Goal: Task Accomplishment & Management: Manage account settings

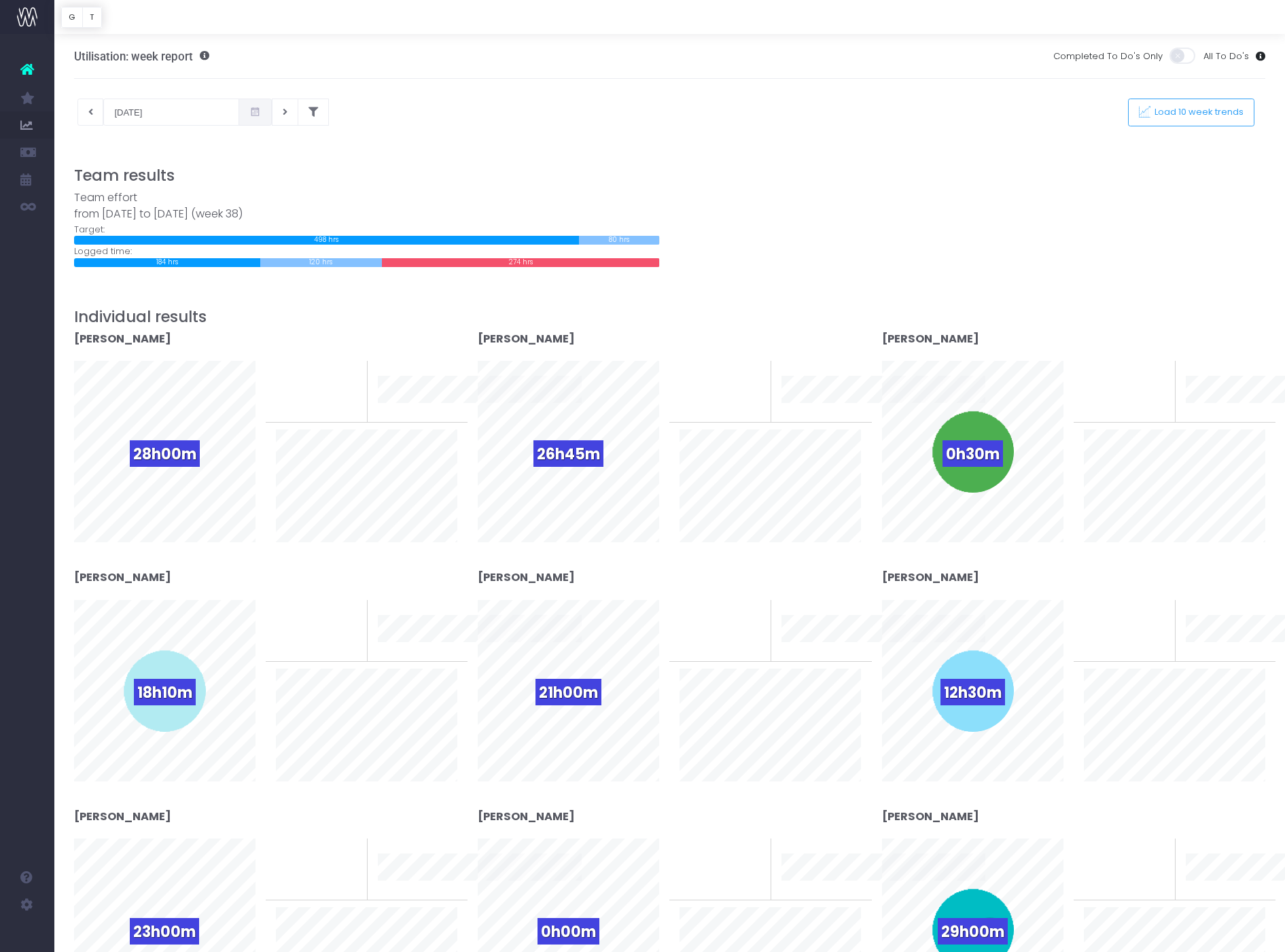
scroll to position [49, 0]
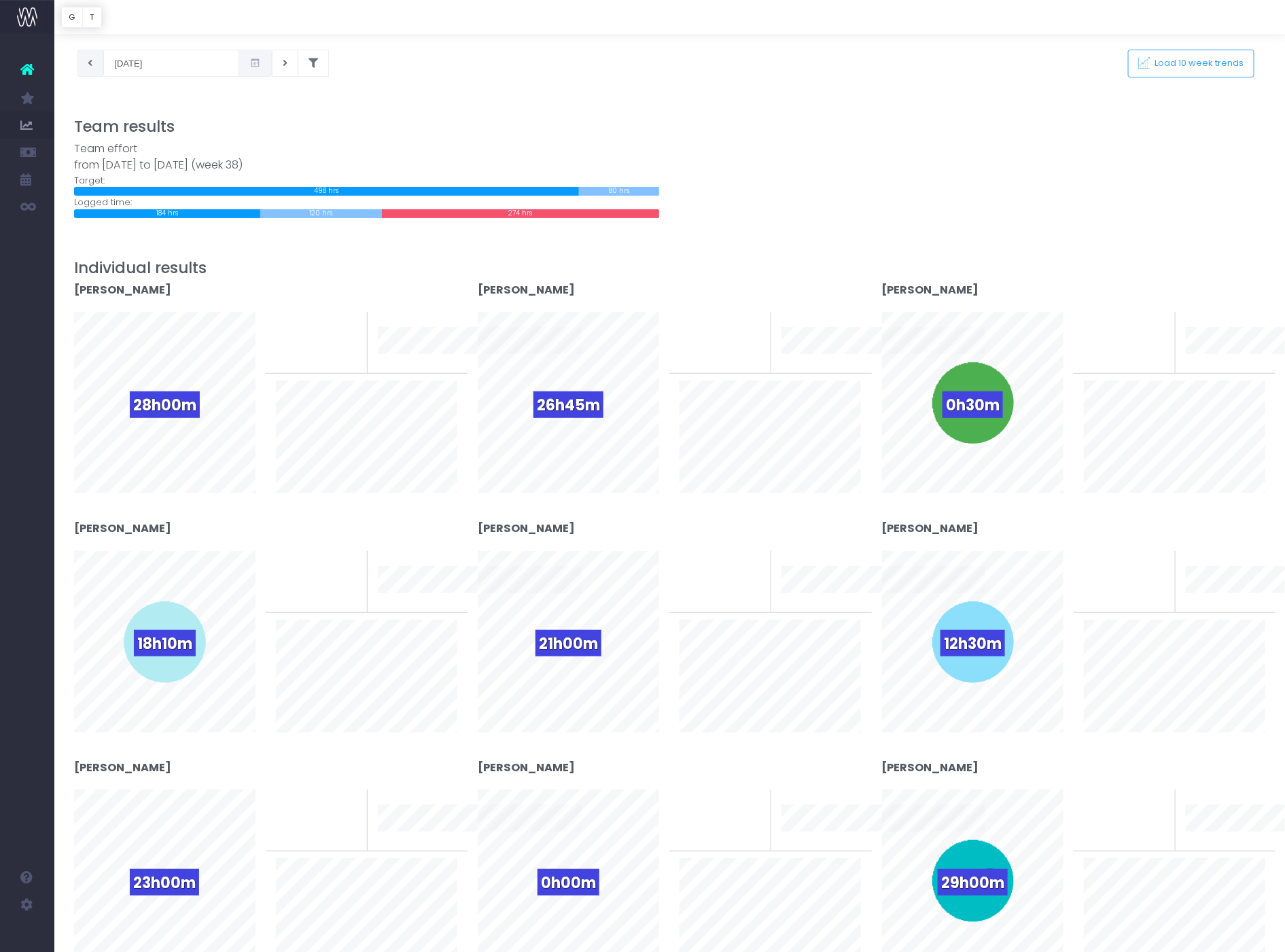
click at [87, 60] on button at bounding box center [90, 63] width 27 height 27
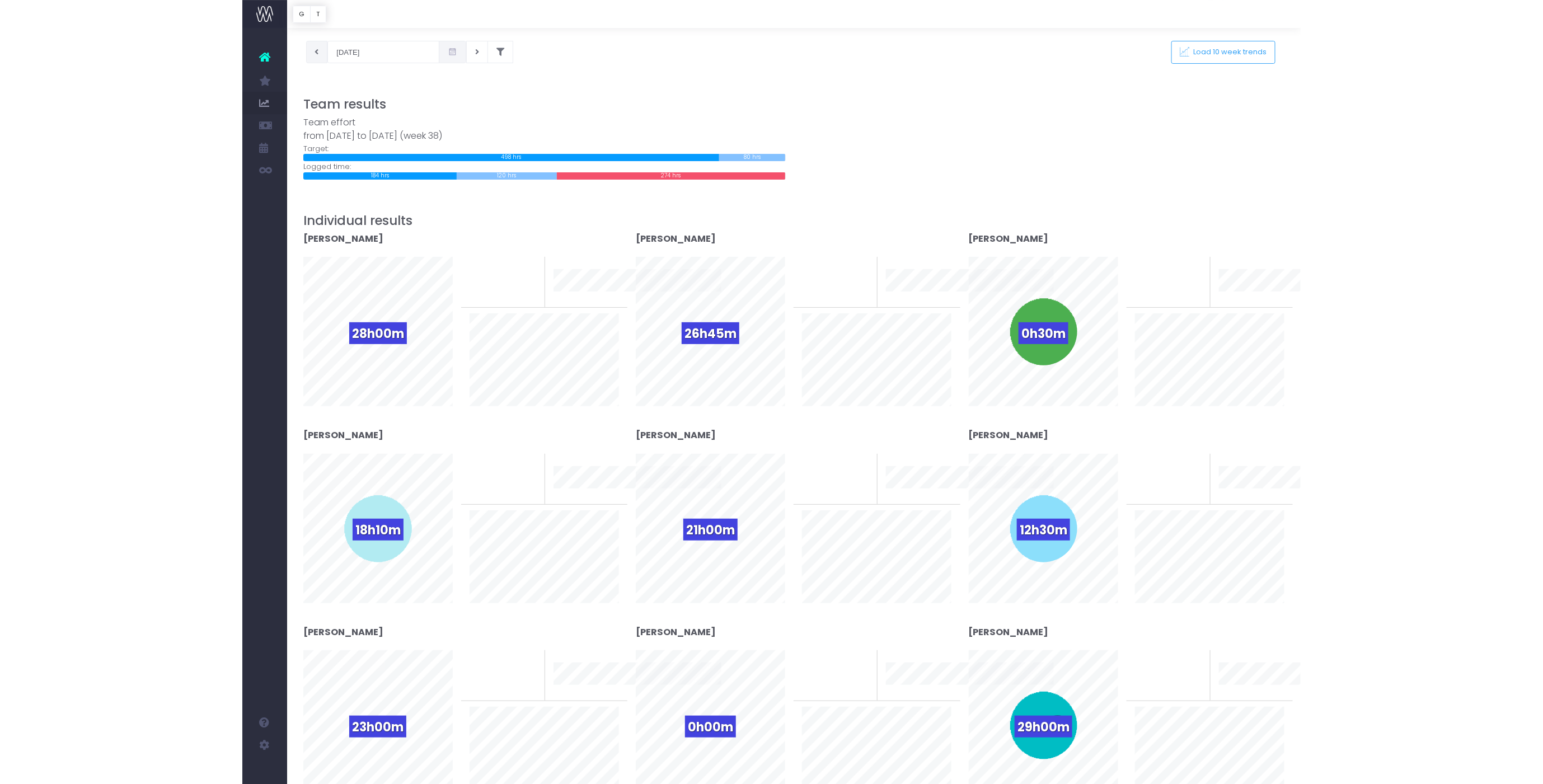
scroll to position [0, 0]
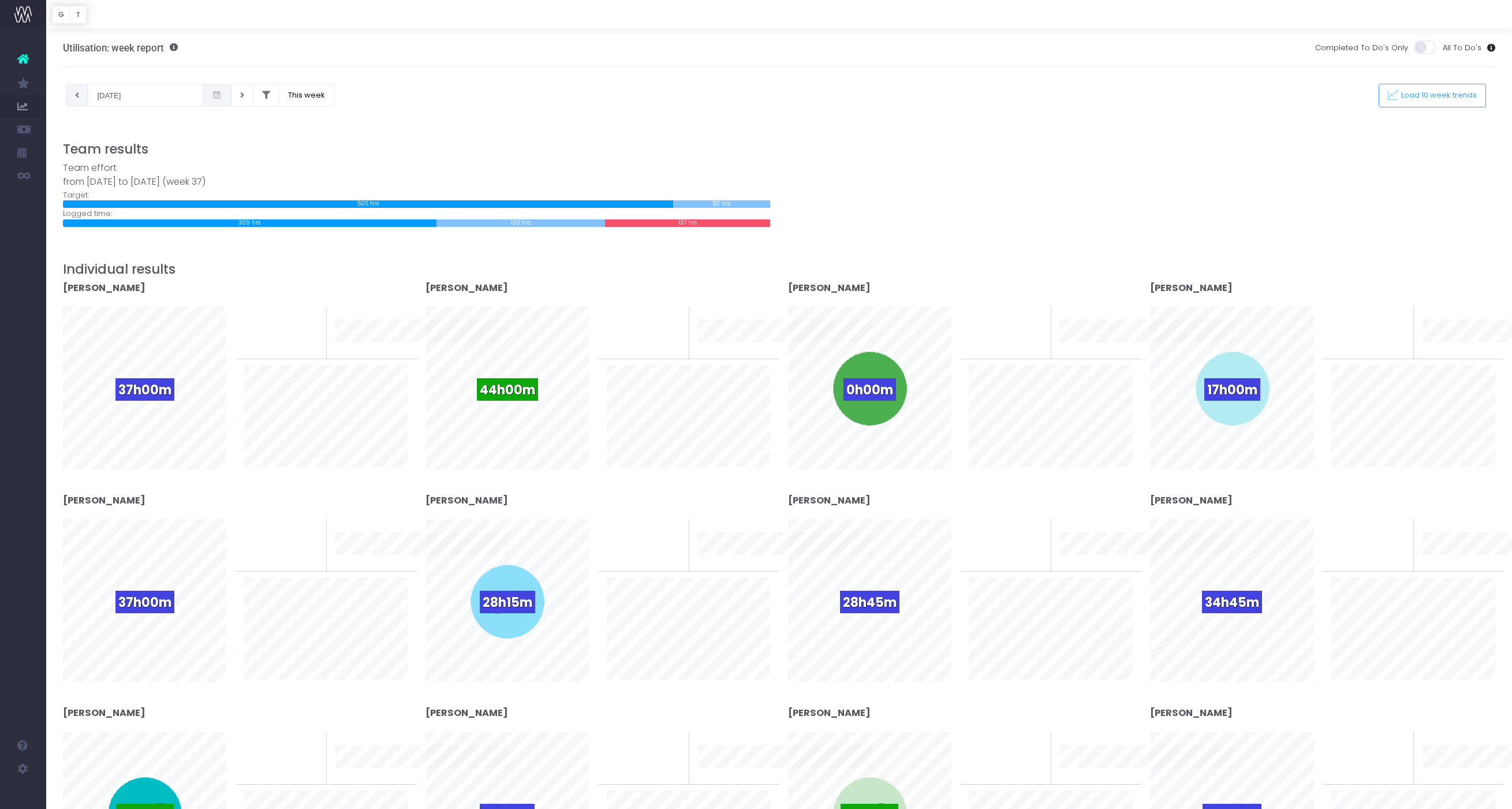
click at [77, 90] on button at bounding box center [77, 95] width 23 height 23
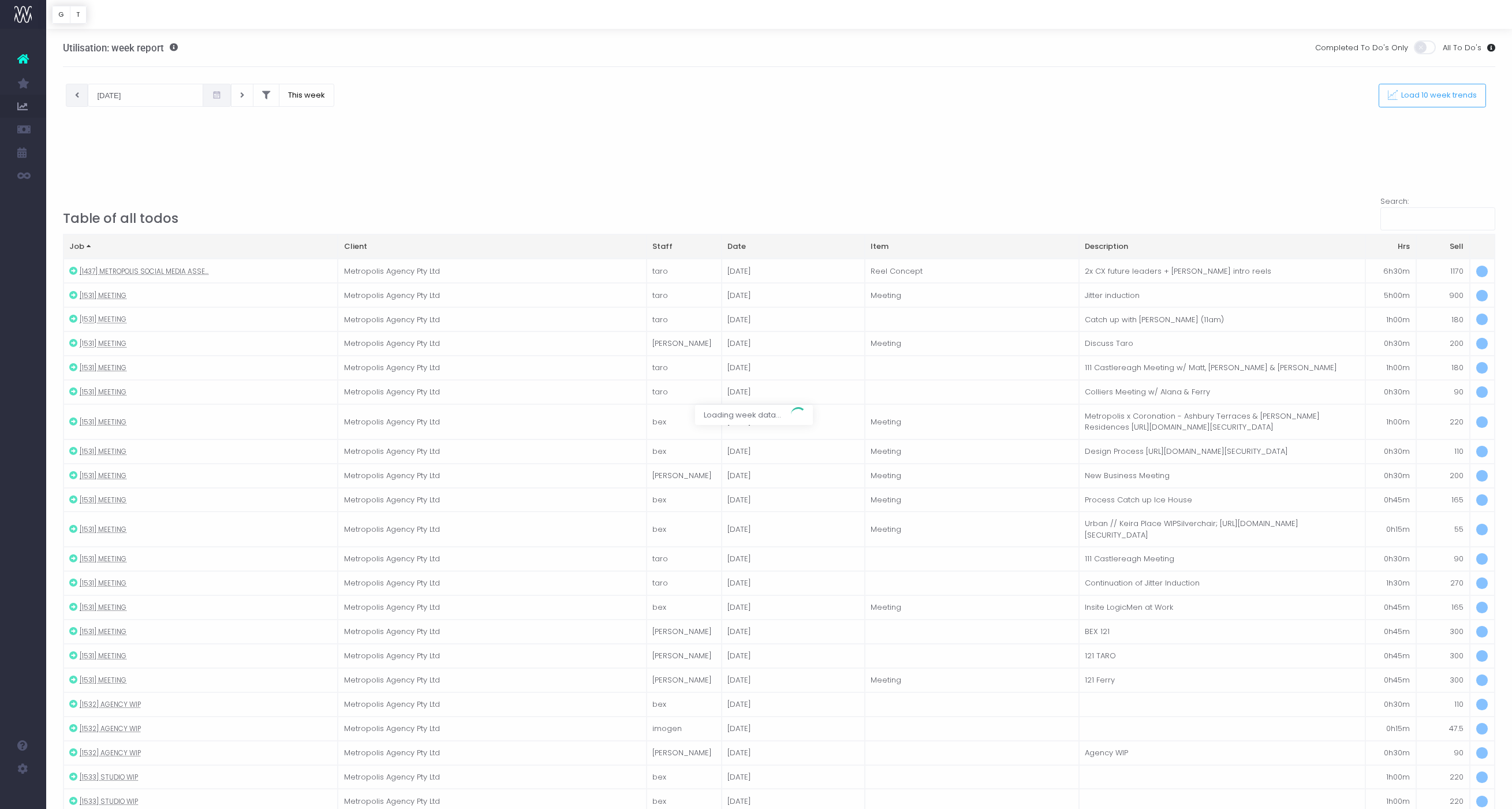
click at [77, 90] on div at bounding box center [756, 404] width 1512 height 809
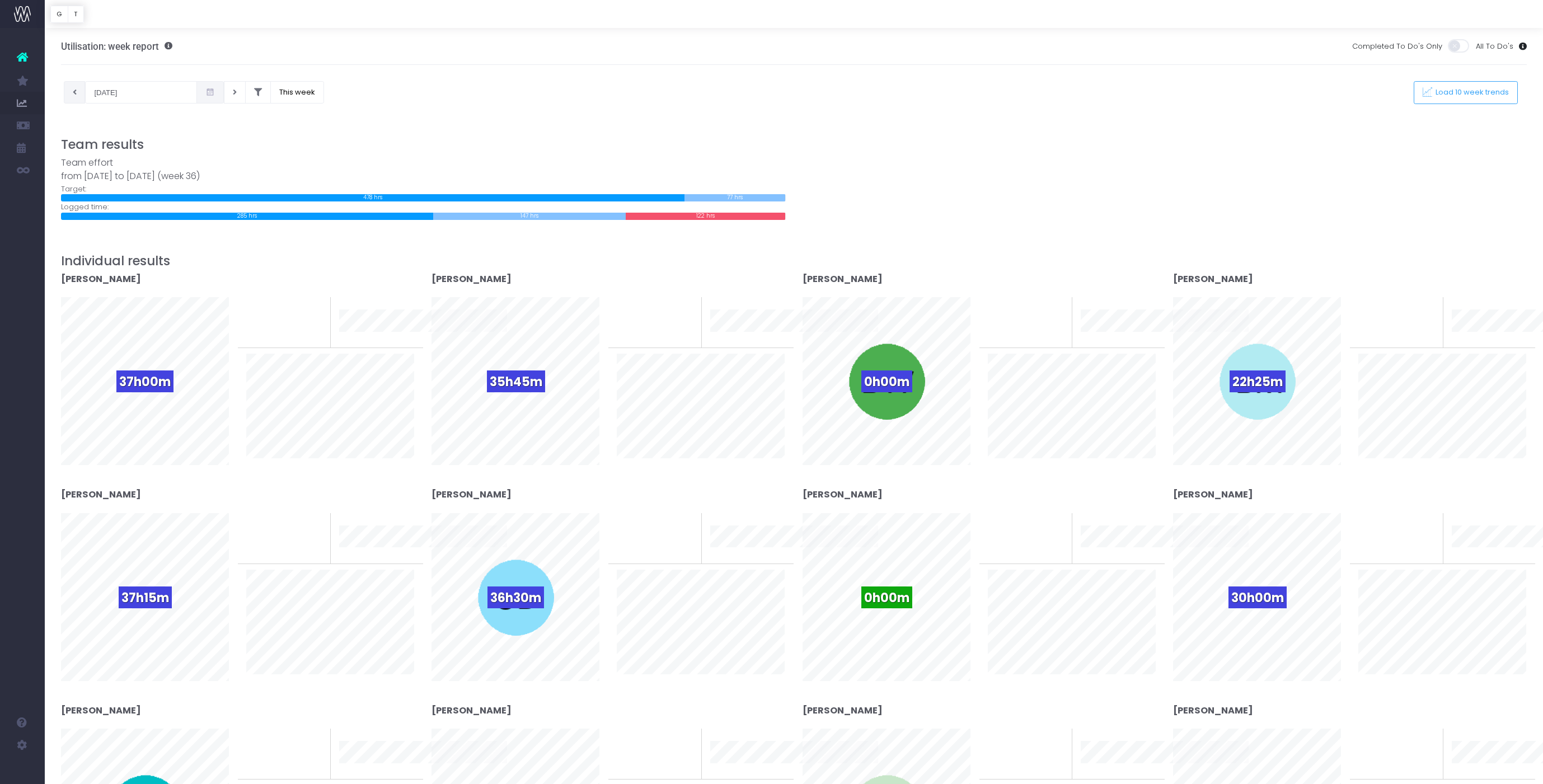
click at [75, 93] on icon at bounding box center [74, 93] width 4 height 0
type input "28-08-2025"
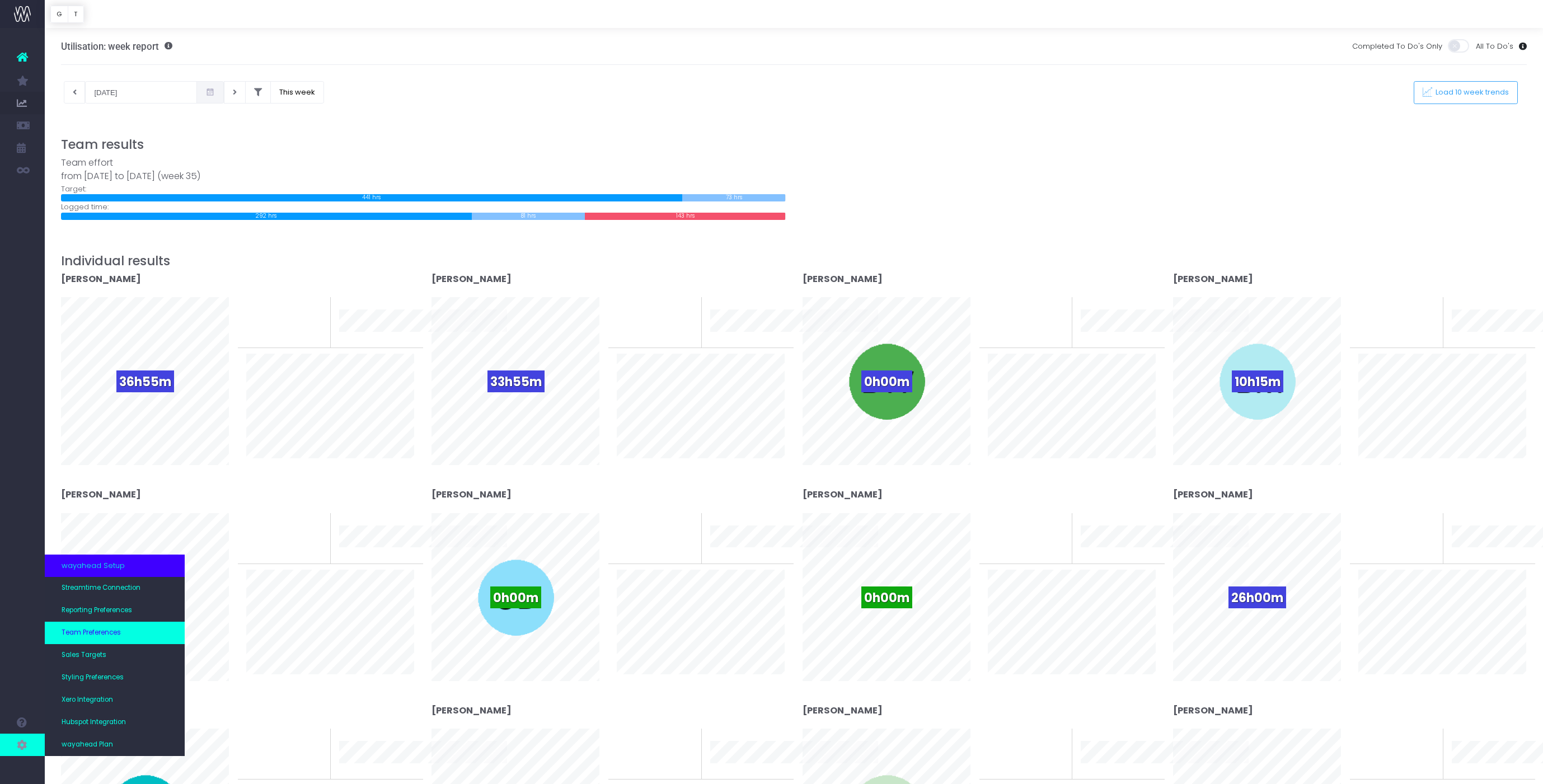
click at [88, 626] on link "Team Preferences" at bounding box center [115, 633] width 140 height 23
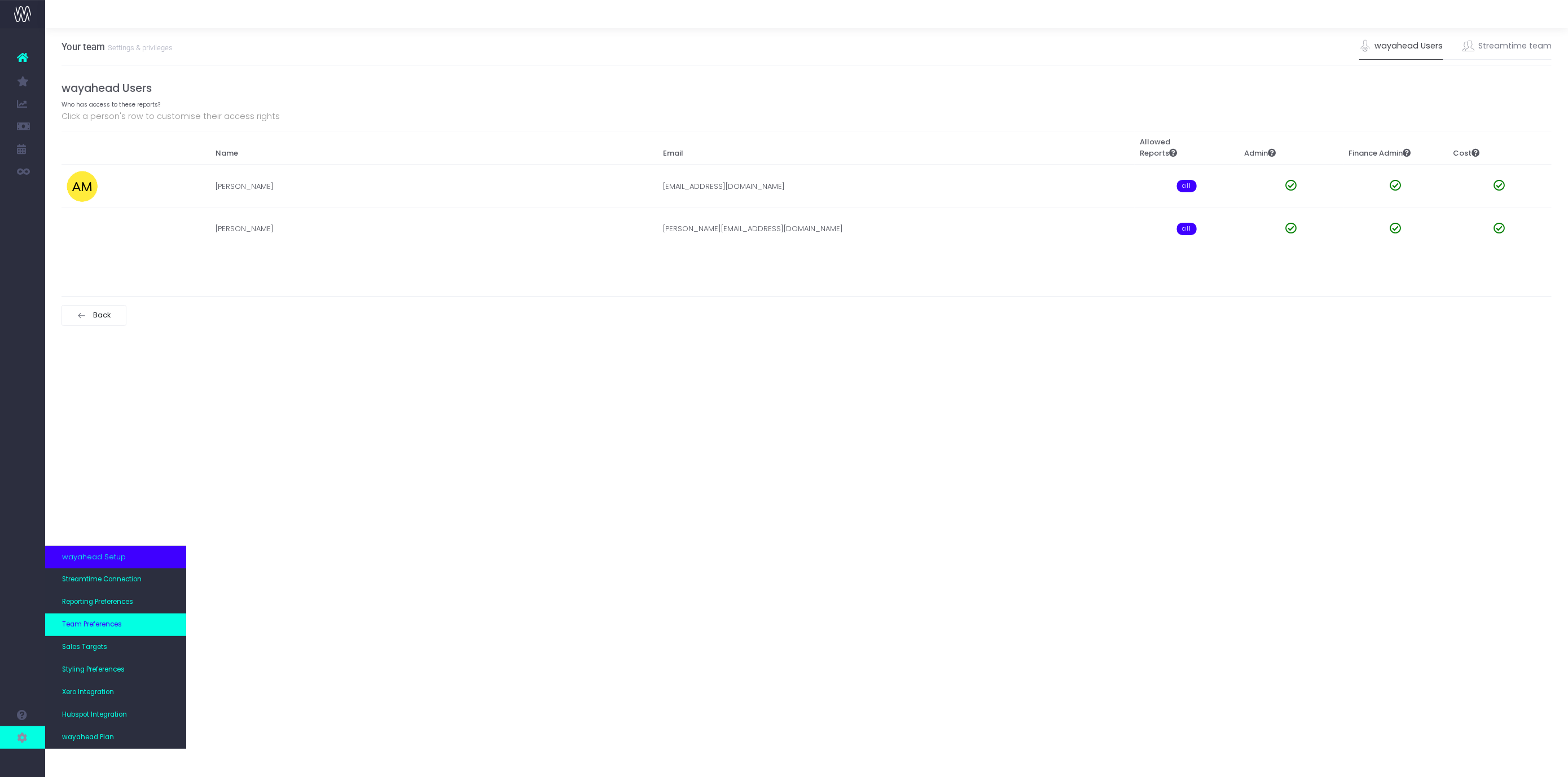
click at [92, 619] on link "Team Preferences" at bounding box center [116, 625] width 141 height 23
click at [112, 605] on span "Reporting Preferences" at bounding box center [97, 602] width 71 height 10
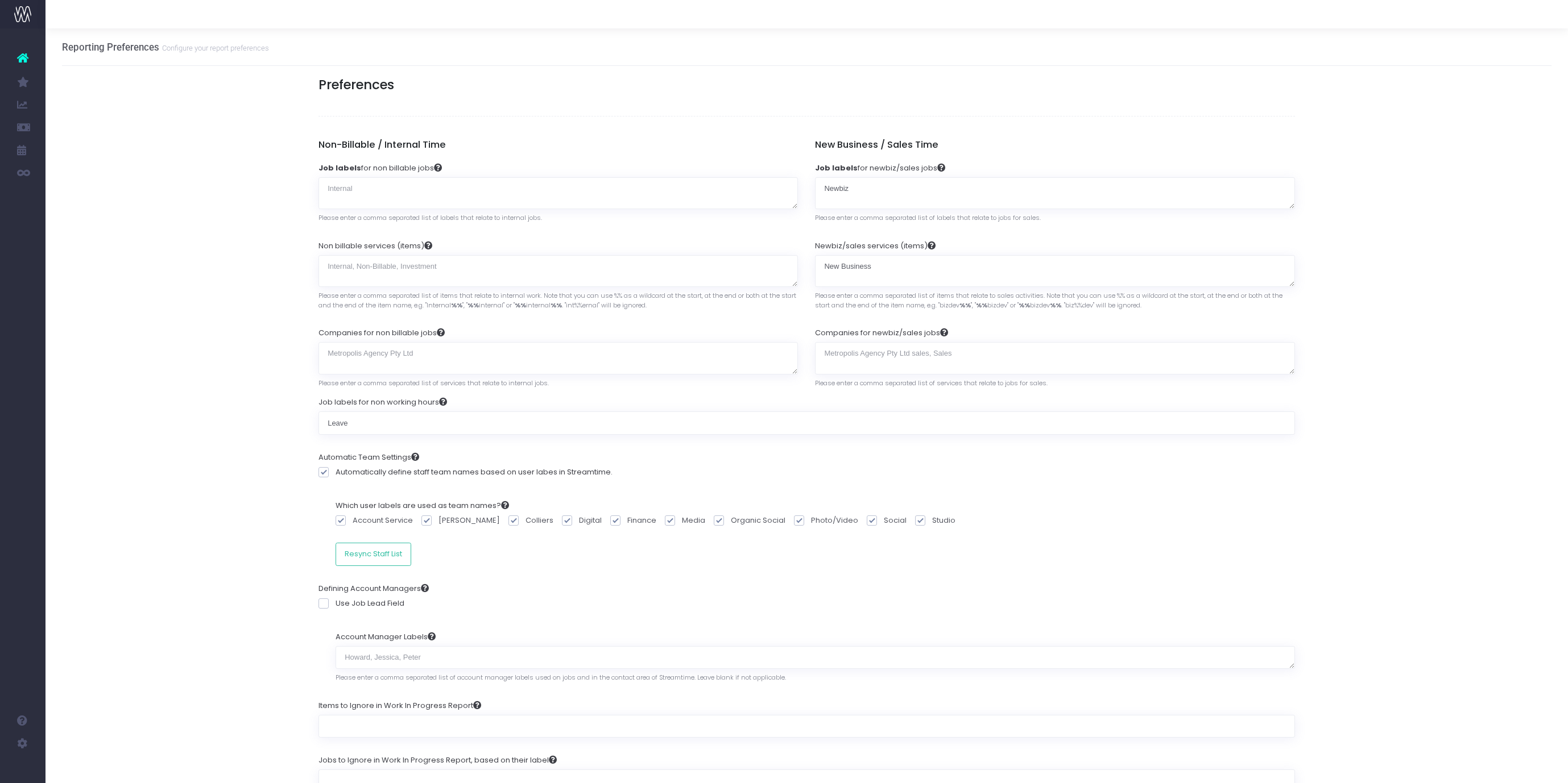
click at [24, 58] on icon at bounding box center [23, 58] width 11 height 15
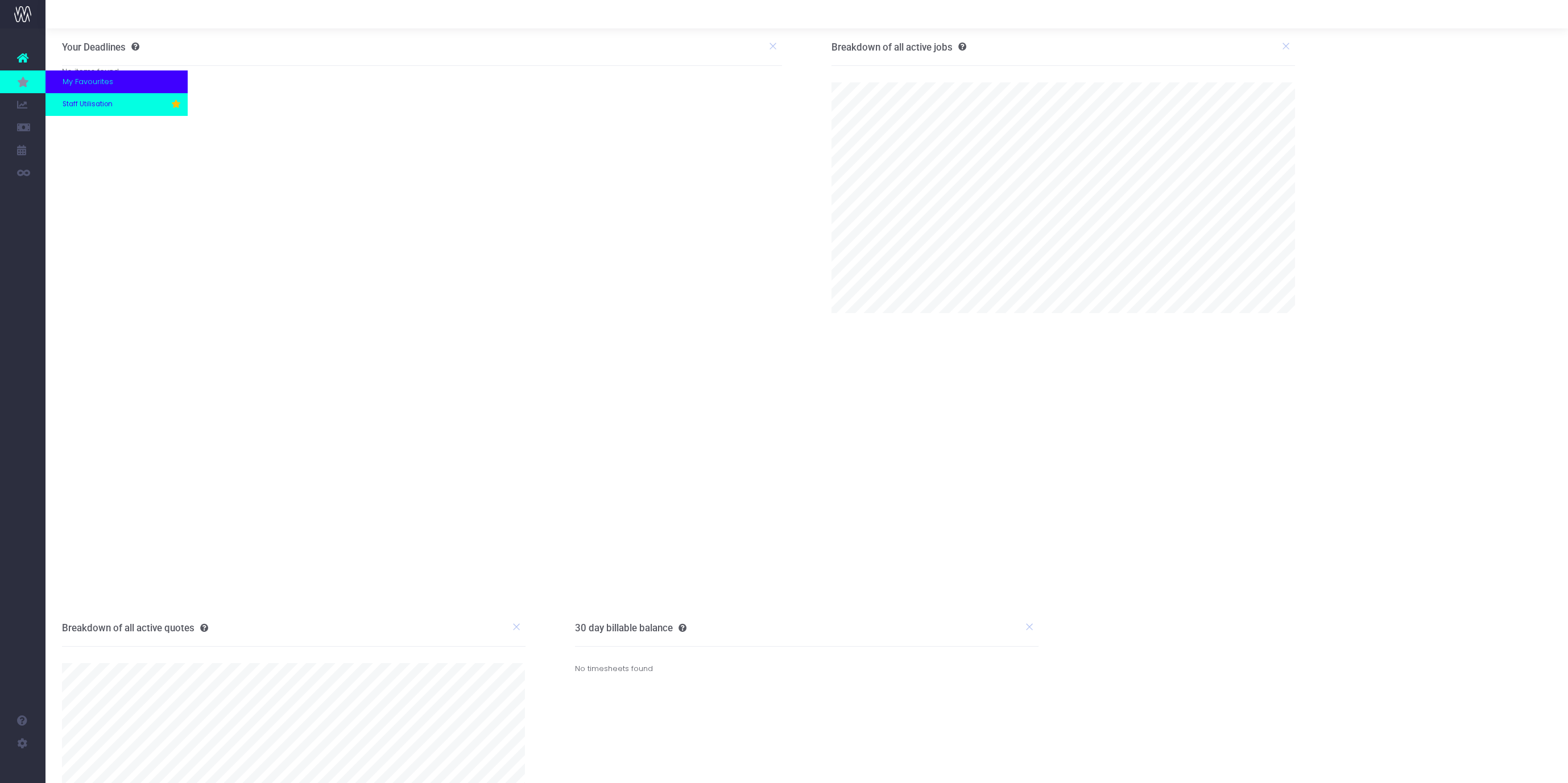
click at [79, 101] on span "Staff Utilisation" at bounding box center [87, 105] width 50 height 10
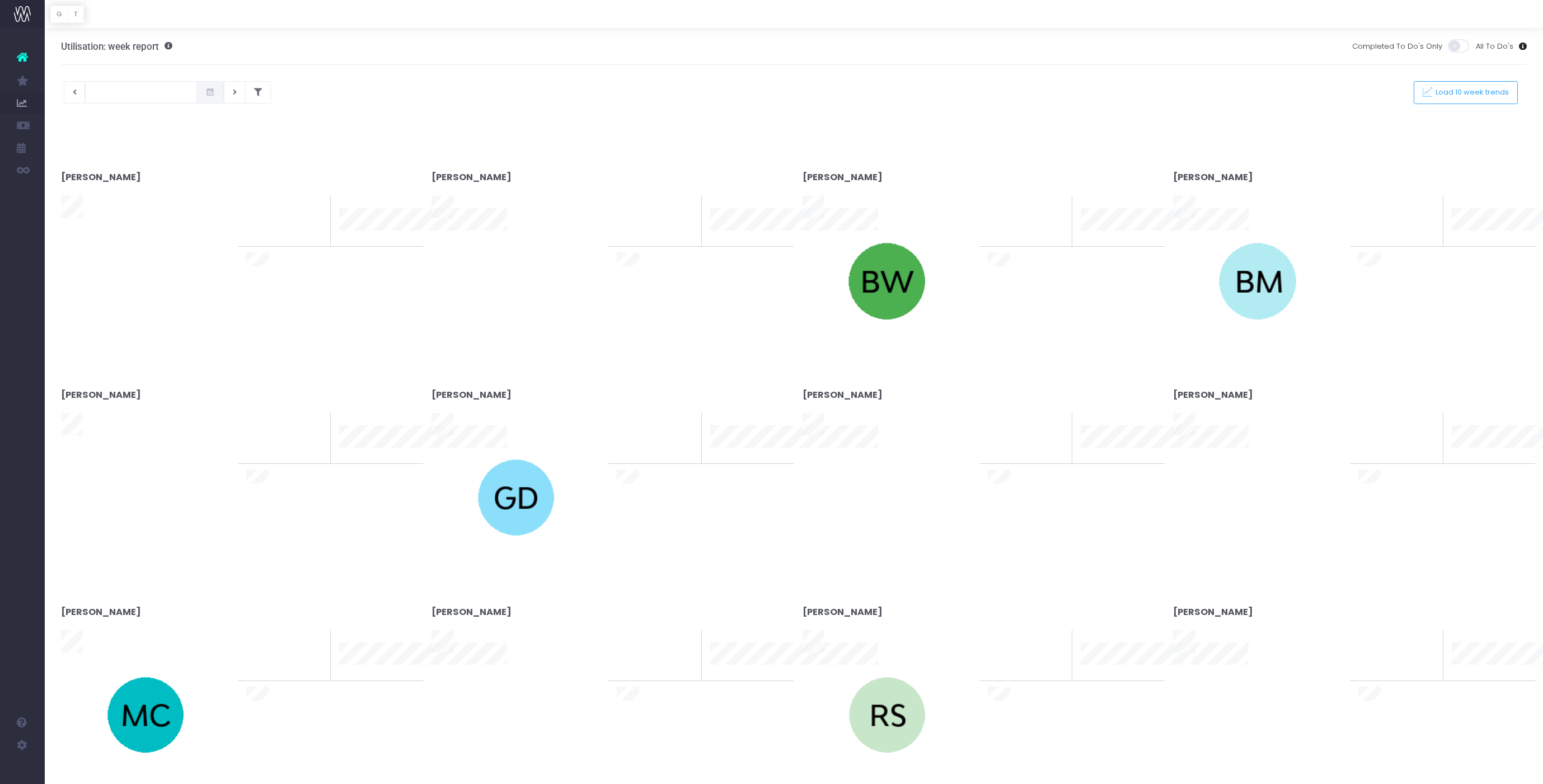
type input "18-09-2025"
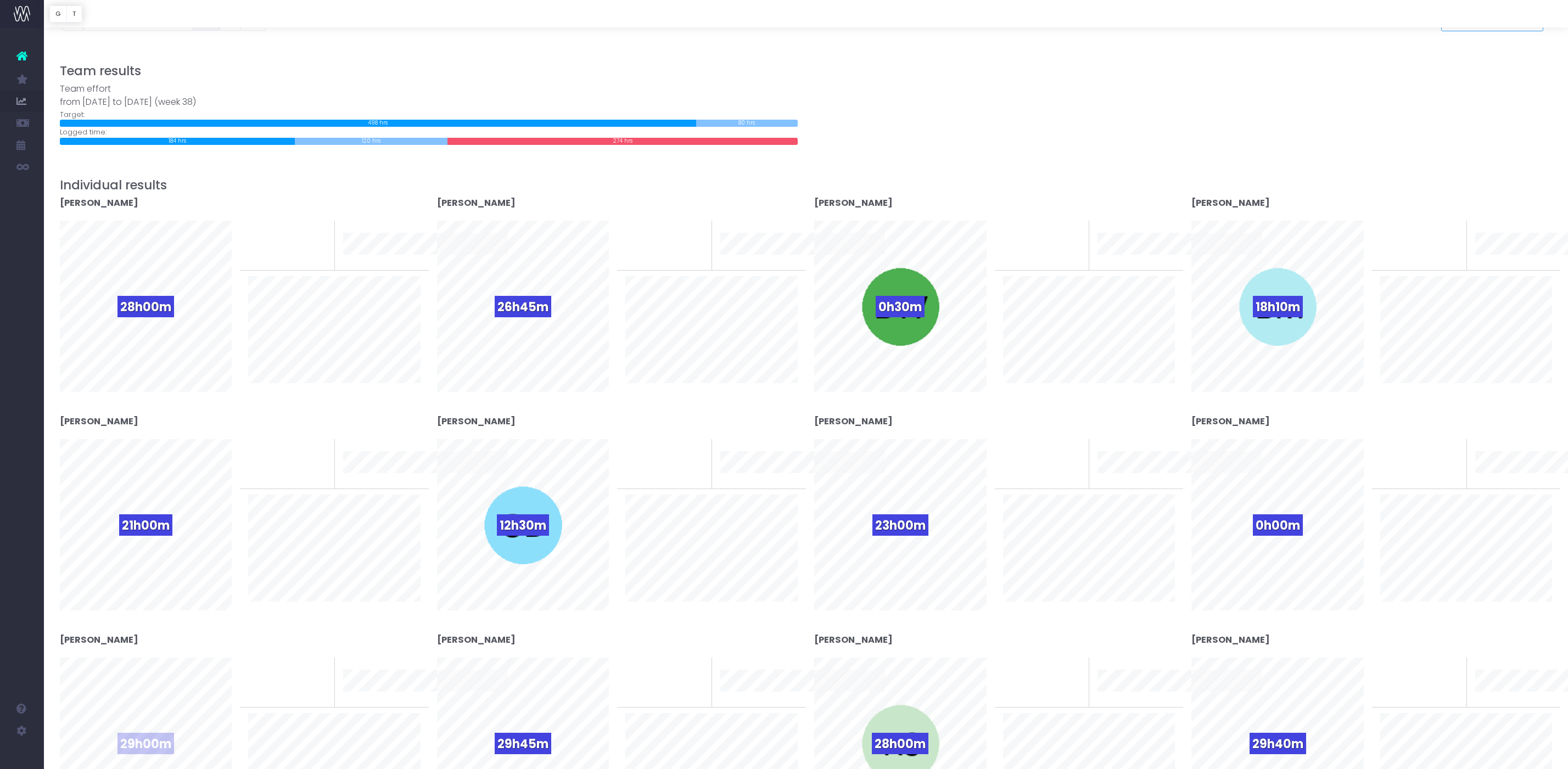
scroll to position [71, 0]
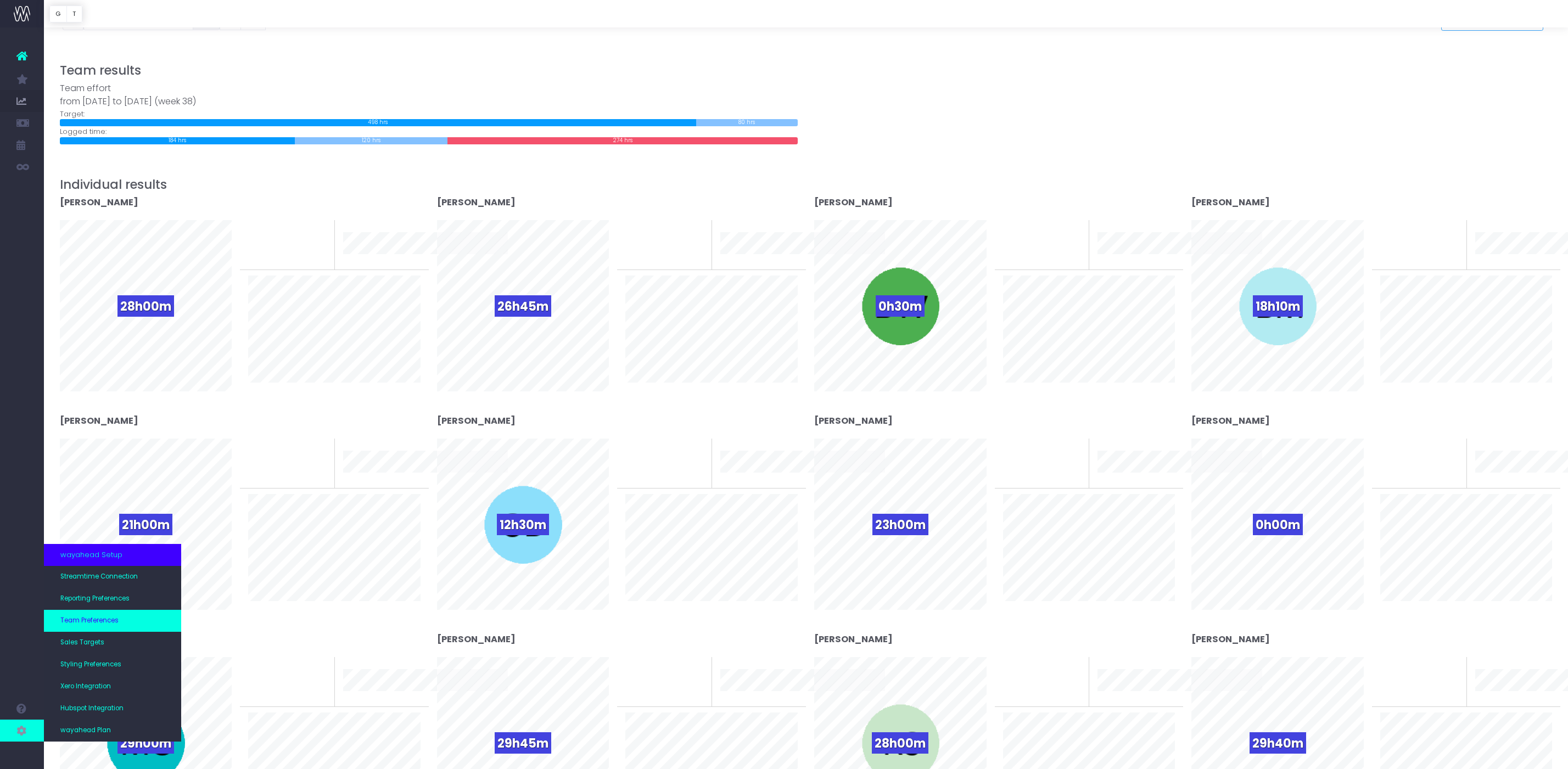
click at [108, 613] on link "Team Preferences" at bounding box center [113, 621] width 137 height 22
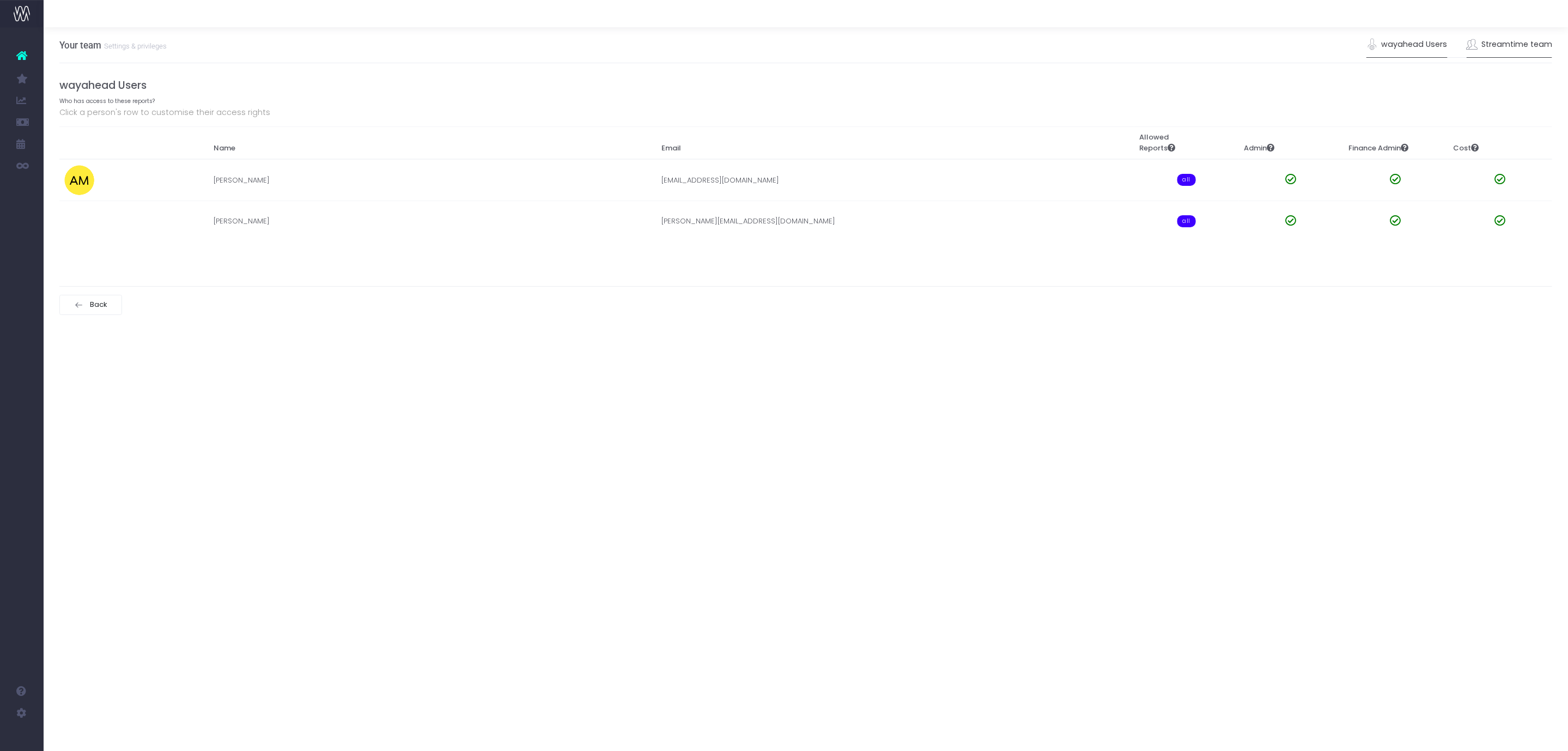
click at [1526, 37] on link "Streamtime team" at bounding box center [1510, 44] width 86 height 25
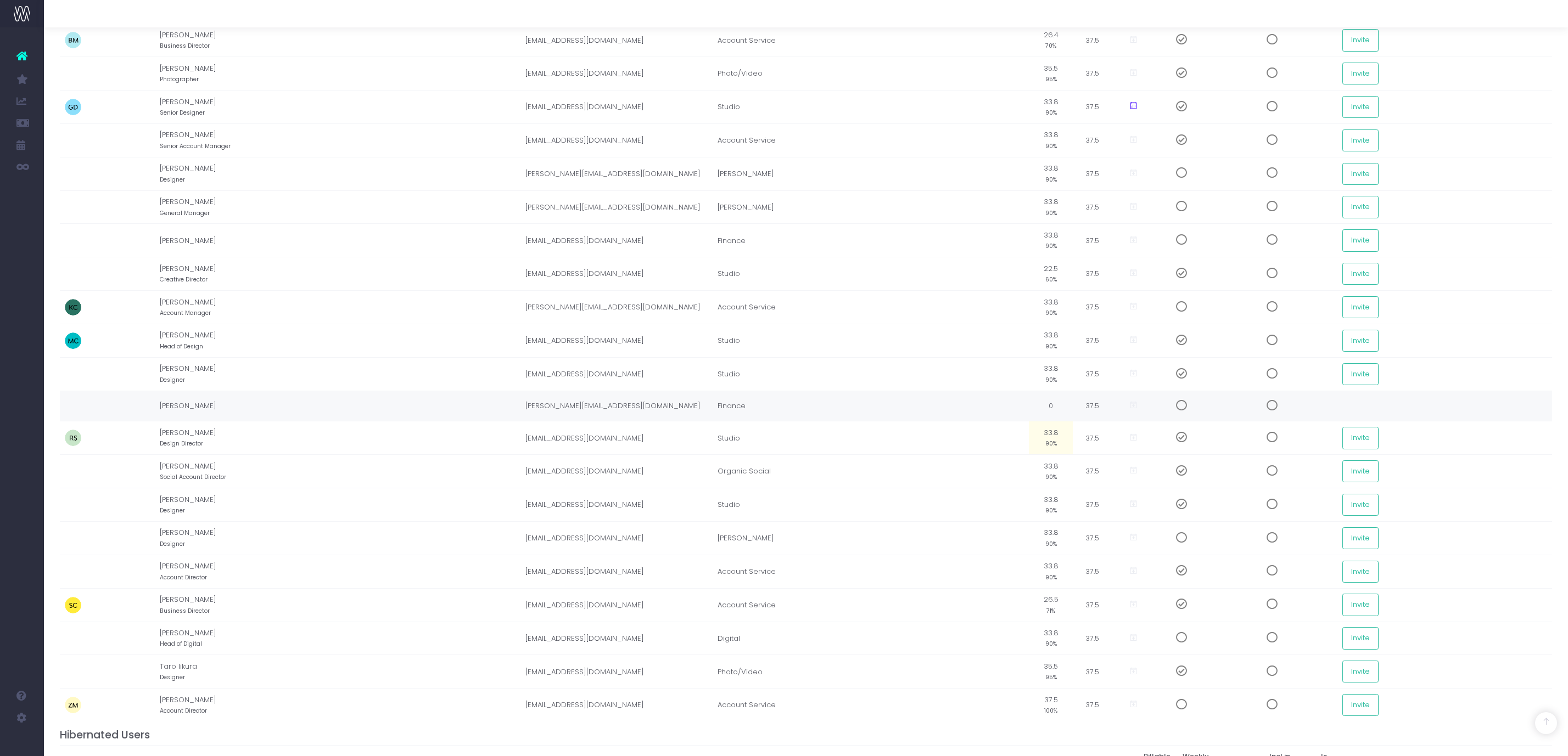
scroll to position [284, 0]
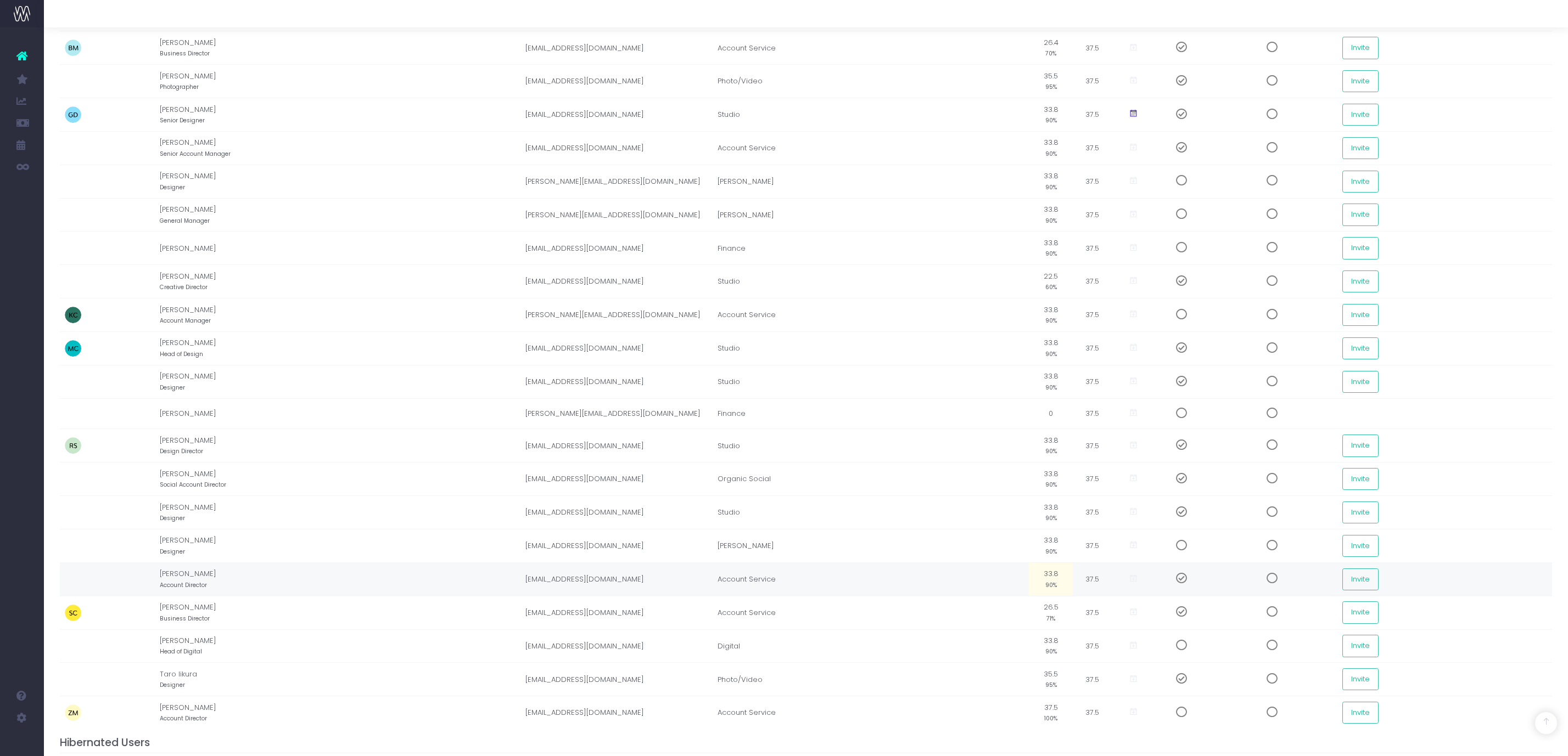
click at [1169, 584] on span at bounding box center [1177, 578] width 19 height 11
click at [1048, 589] on small "90%" at bounding box center [1051, 584] width 12 height 10
click at [1059, 590] on input "33.80" at bounding box center [1051, 579] width 34 height 22
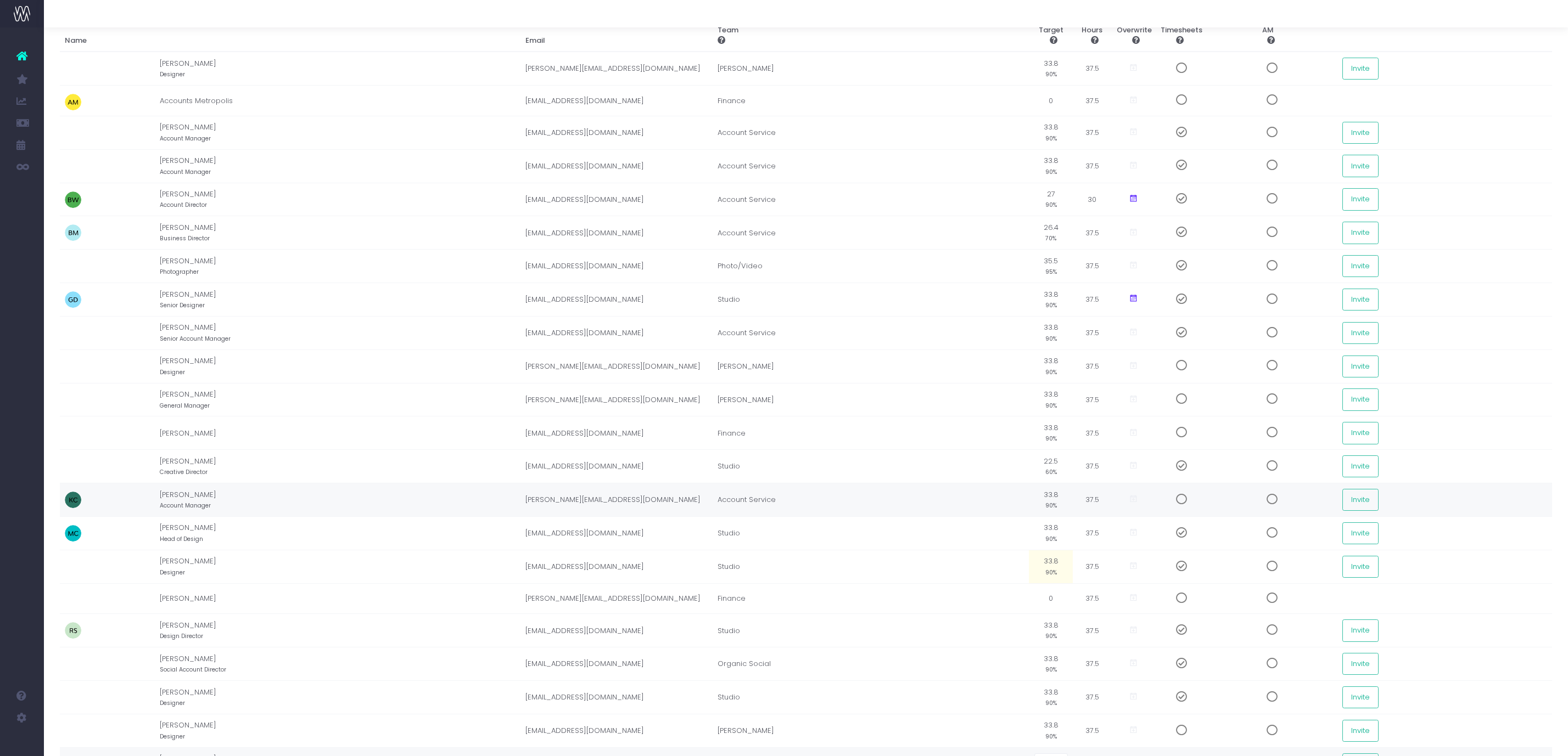
scroll to position [0, 0]
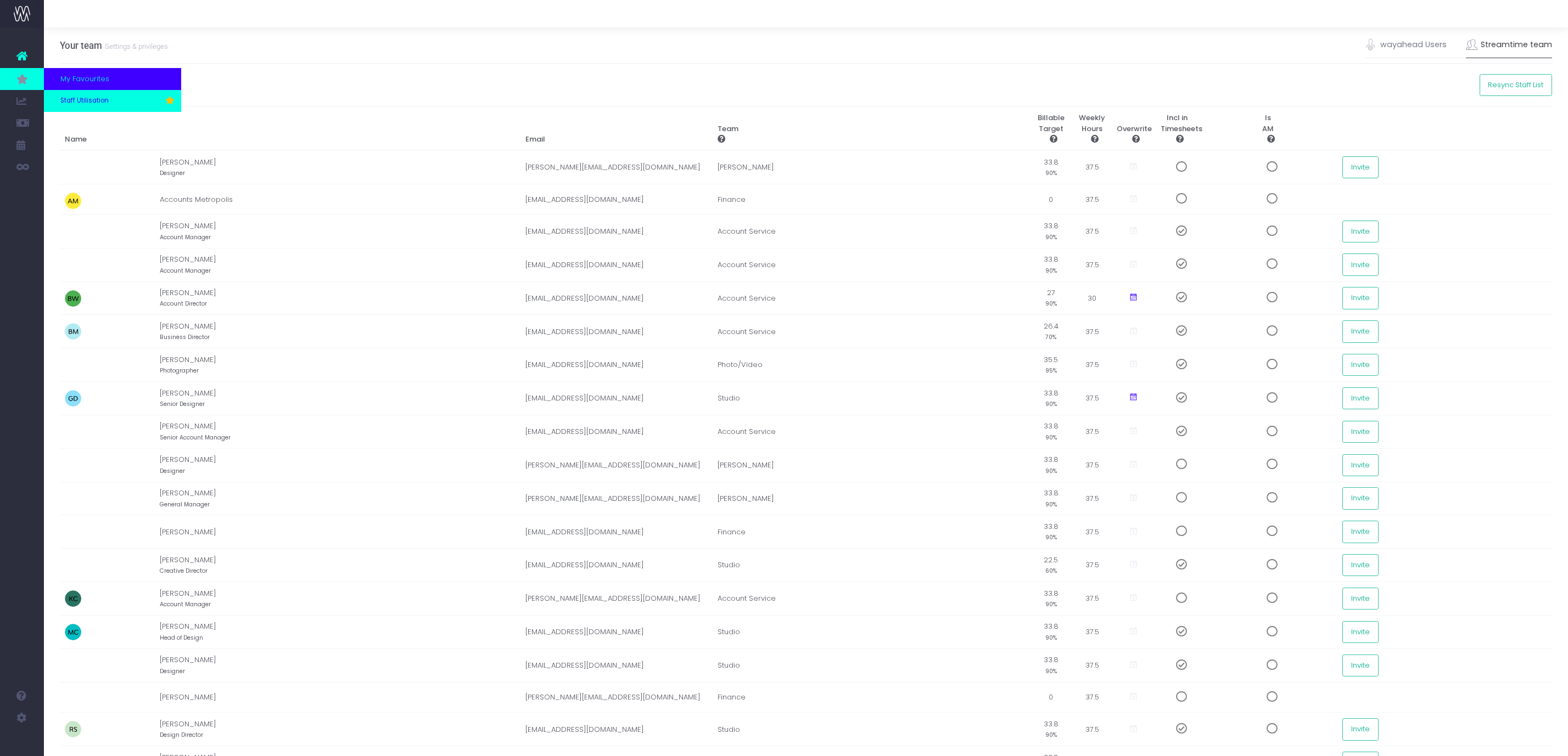
click at [75, 96] on span "Staff Utilisation" at bounding box center [84, 101] width 48 height 10
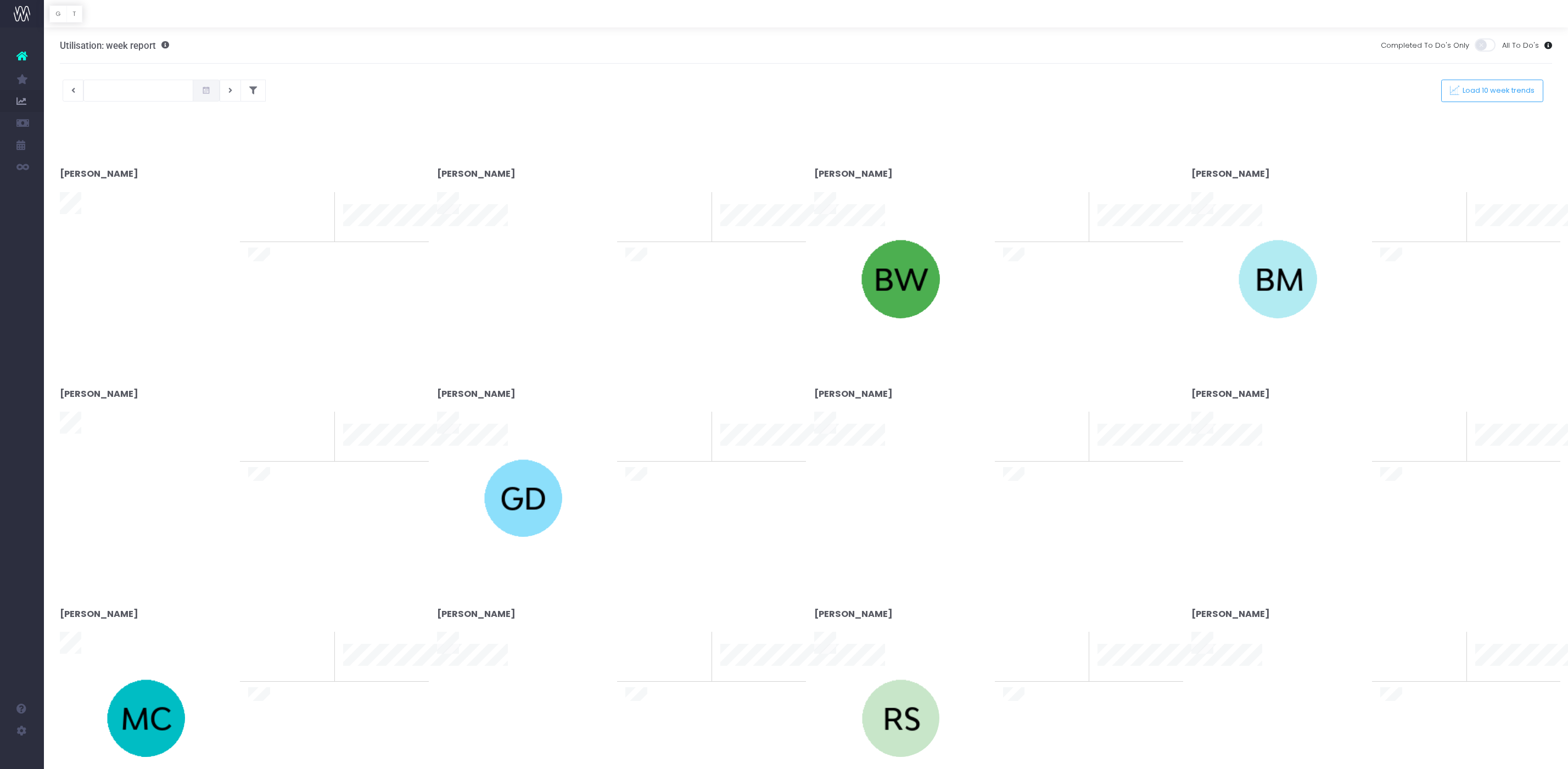
type input "[DATE]"
